Goal: Task Accomplishment & Management: Manage account settings

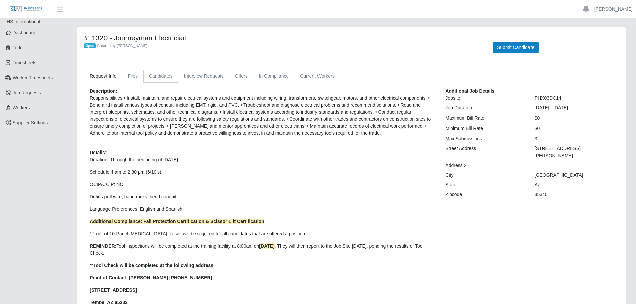
click at [164, 72] on link "Candidates" at bounding box center [160, 76] width 35 height 13
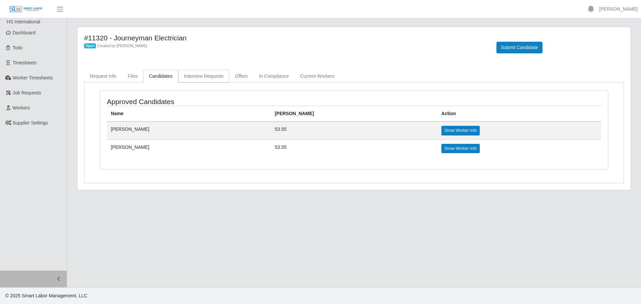
click at [213, 74] on link "Interview Requests" at bounding box center [203, 76] width 51 height 13
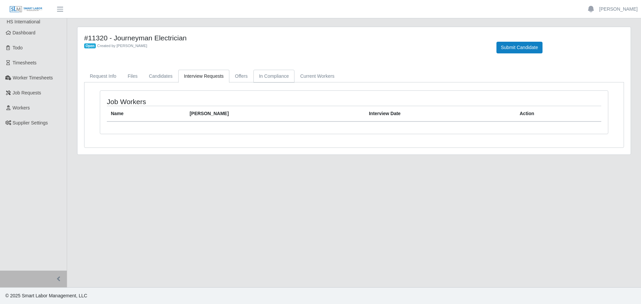
click at [261, 72] on link "In Compliance" at bounding box center [273, 76] width 41 height 13
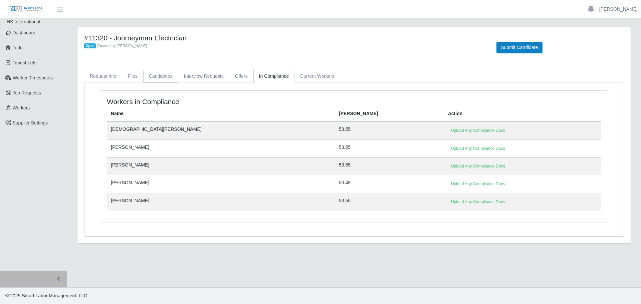
click at [169, 73] on link "Candidates" at bounding box center [160, 76] width 35 height 13
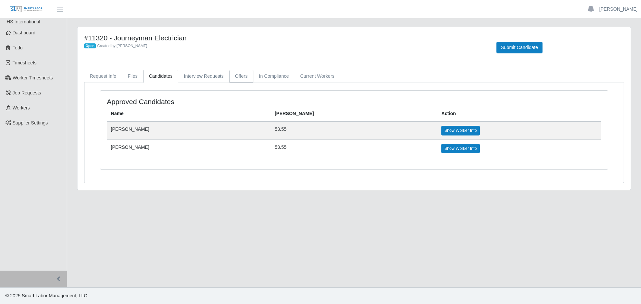
click at [243, 78] on link "Offers" at bounding box center [241, 76] width 24 height 13
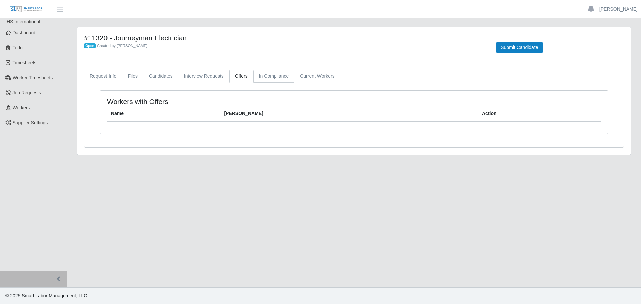
click at [258, 77] on link "In Compliance" at bounding box center [273, 76] width 41 height 13
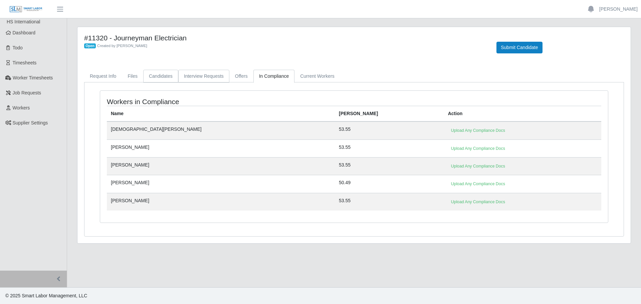
drag, startPoint x: 157, startPoint y: 78, endPoint x: 214, endPoint y: 72, distance: 57.4
click at [157, 78] on link "Candidates" at bounding box center [160, 76] width 35 height 13
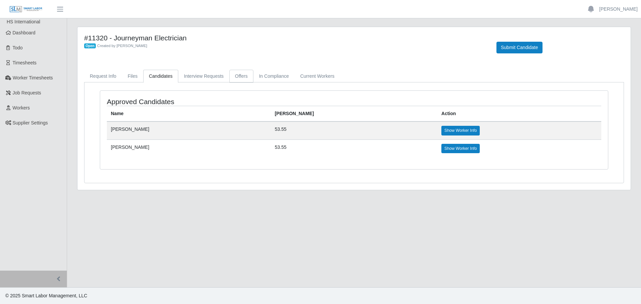
click at [249, 74] on link "Offers" at bounding box center [241, 76] width 24 height 13
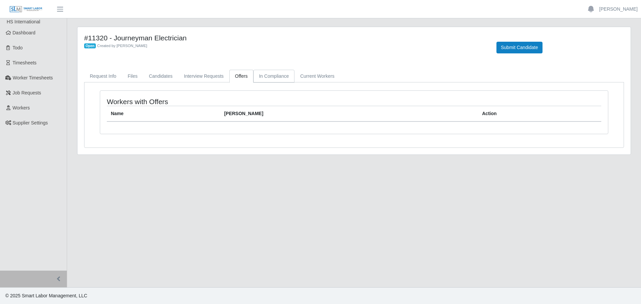
click at [259, 74] on link "In Compliance" at bounding box center [273, 76] width 41 height 13
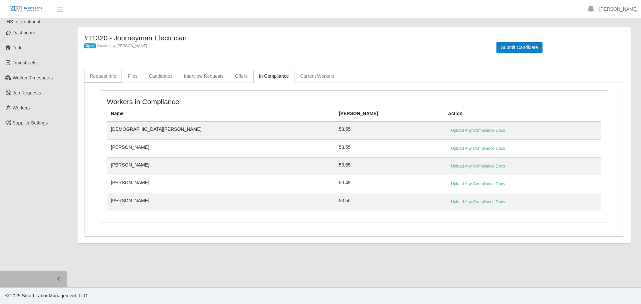
click at [104, 74] on link "Request Info" at bounding box center [103, 76] width 38 height 13
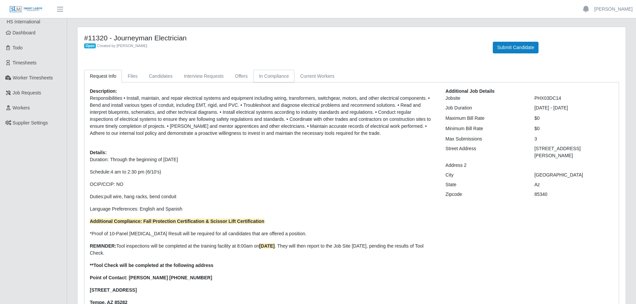
click at [276, 74] on link "In Compliance" at bounding box center [273, 76] width 41 height 13
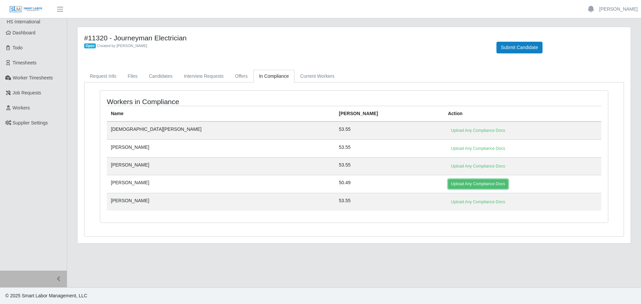
click at [448, 186] on link "Upload Any Compliance Docs" at bounding box center [478, 183] width 60 height 9
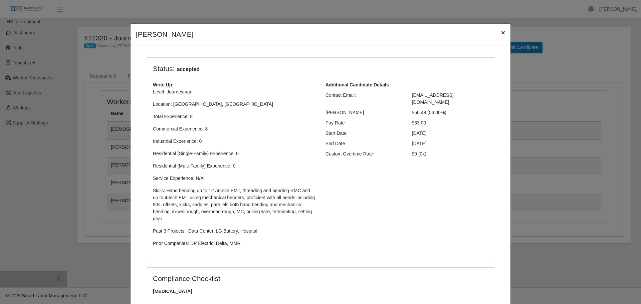
click at [501, 31] on span "×" at bounding box center [503, 33] width 4 height 8
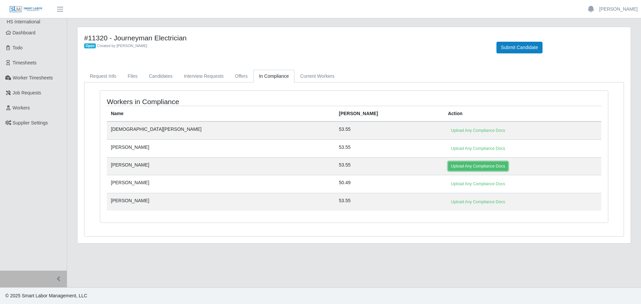
click at [448, 163] on link "Upload Any Compliance Docs" at bounding box center [478, 166] width 60 height 9
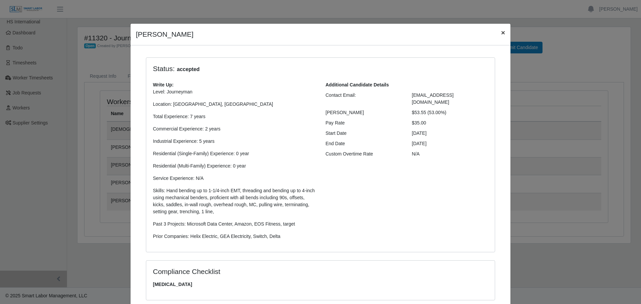
click at [501, 33] on span "×" at bounding box center [503, 33] width 4 height 8
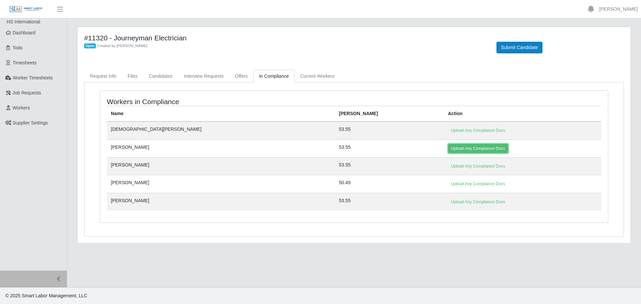
click at [448, 152] on link "Upload Any Compliance Docs" at bounding box center [478, 148] width 60 height 9
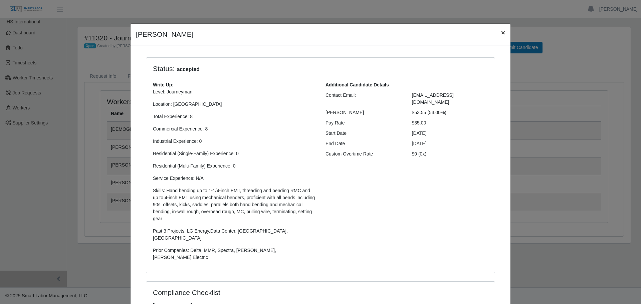
click at [501, 30] on span "×" at bounding box center [503, 33] width 4 height 8
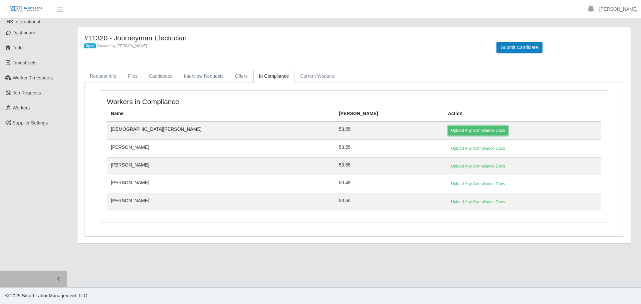
click at [448, 127] on link "Upload Any Compliance Docs" at bounding box center [478, 130] width 60 height 9
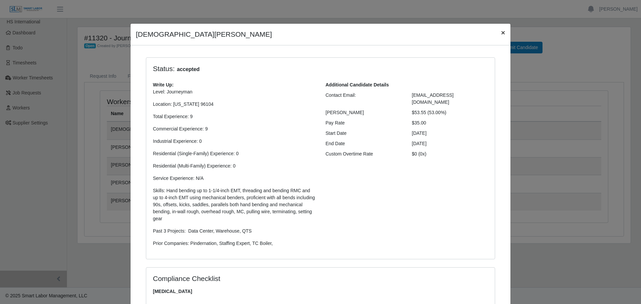
click at [501, 30] on span "×" at bounding box center [503, 33] width 4 height 8
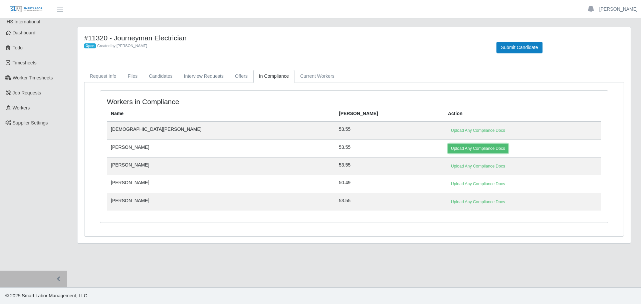
click at [448, 148] on link "Upload Any Compliance Docs" at bounding box center [478, 148] width 60 height 9
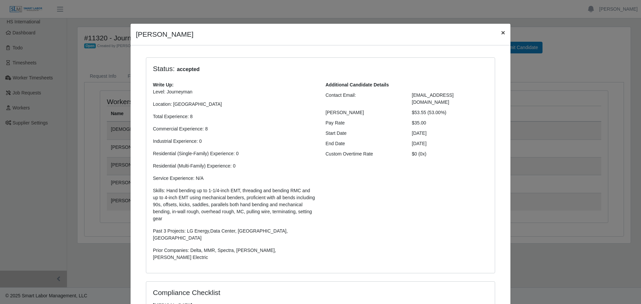
click at [501, 35] on span "×" at bounding box center [503, 33] width 4 height 8
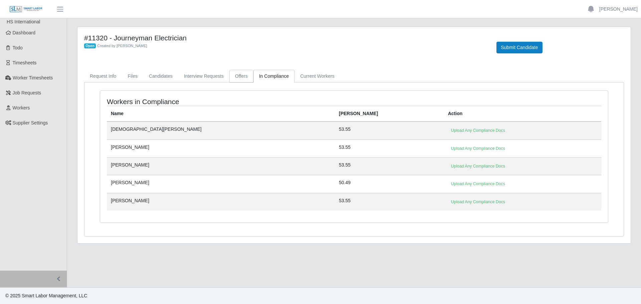
click at [237, 72] on link "Offers" at bounding box center [241, 76] width 24 height 13
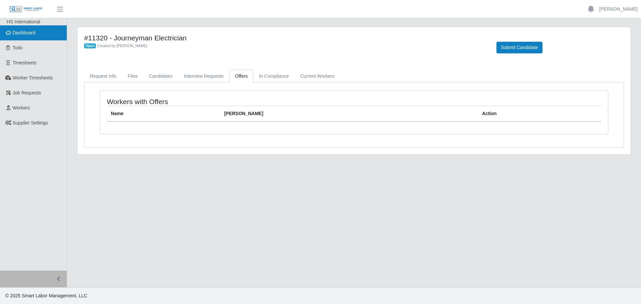
click at [17, 31] on span "Dashboard" at bounding box center [24, 32] width 23 height 5
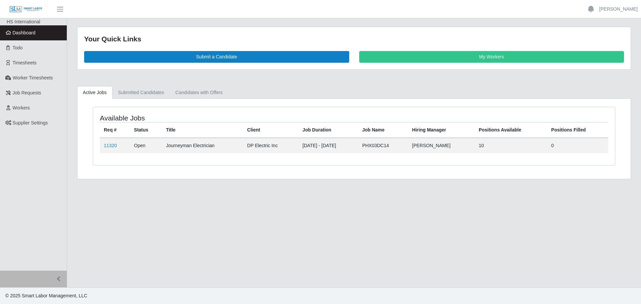
click at [25, 35] on span "Dashboard" at bounding box center [24, 32] width 23 height 5
click at [114, 145] on link "11320" at bounding box center [110, 145] width 13 height 5
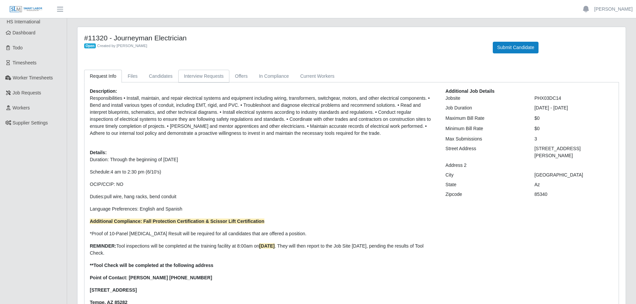
click at [204, 79] on link "Interview Requests" at bounding box center [203, 76] width 51 height 13
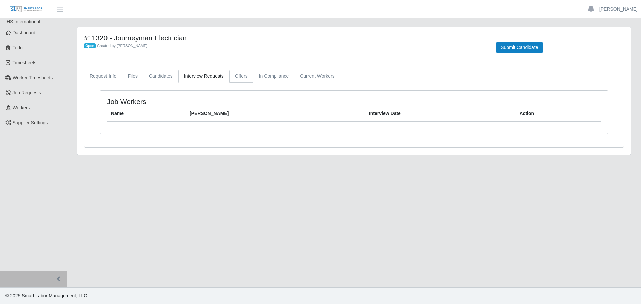
click at [238, 77] on link "Offers" at bounding box center [241, 76] width 24 height 13
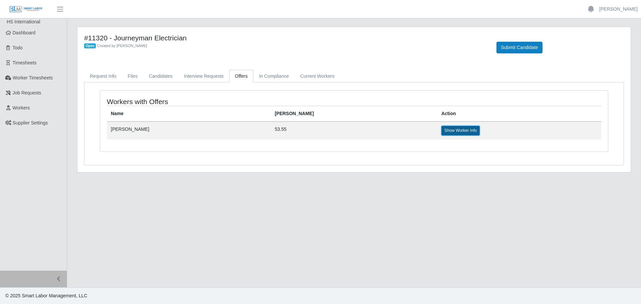
click at [441, 131] on link "Show Worker Info" at bounding box center [460, 130] width 38 height 9
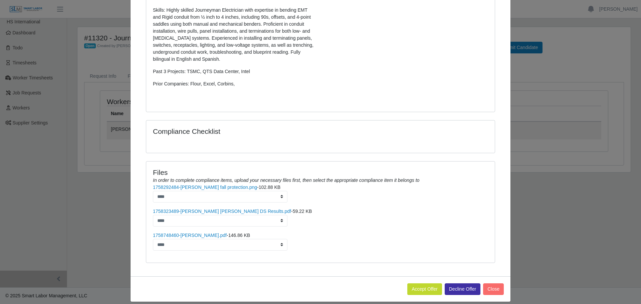
scroll to position [255, 0]
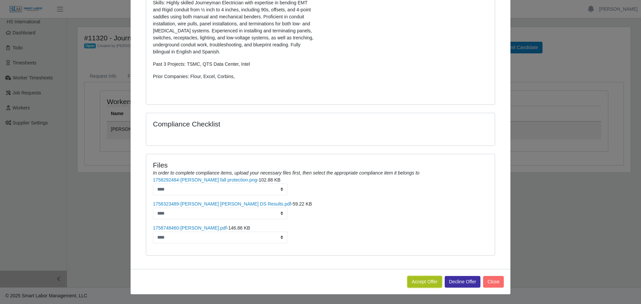
click at [412, 280] on button "Accept Offer" at bounding box center [424, 282] width 35 height 12
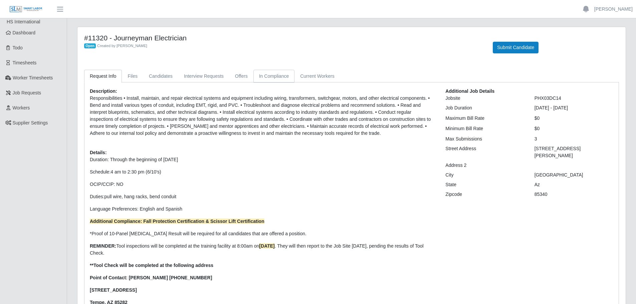
click at [275, 79] on link "In Compliance" at bounding box center [273, 76] width 41 height 13
